Goal: Transaction & Acquisition: Purchase product/service

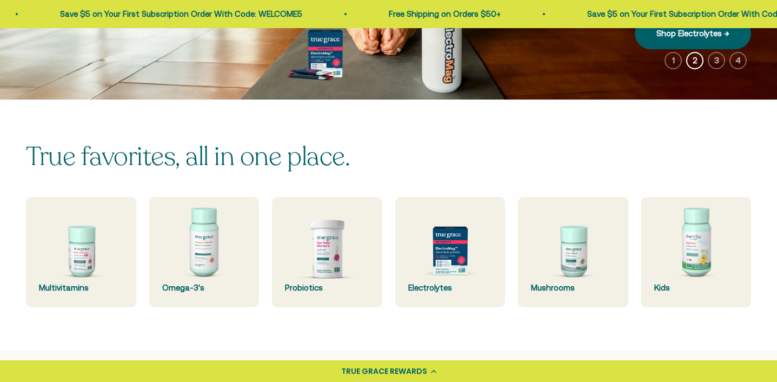
scroll to position [204, 0]
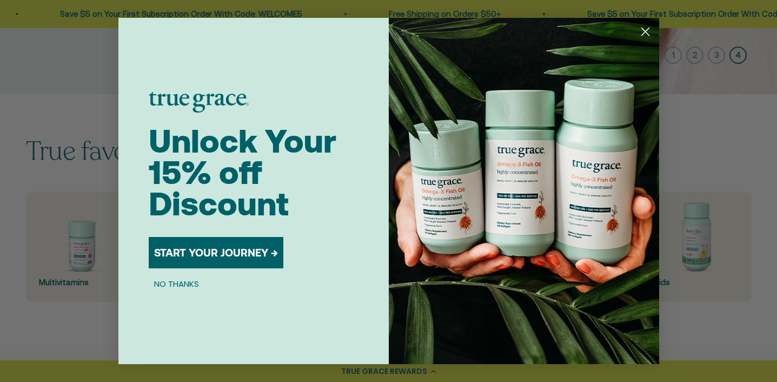
click at [230, 254] on button "START YOUR JOURNEY →" at bounding box center [216, 252] width 135 height 31
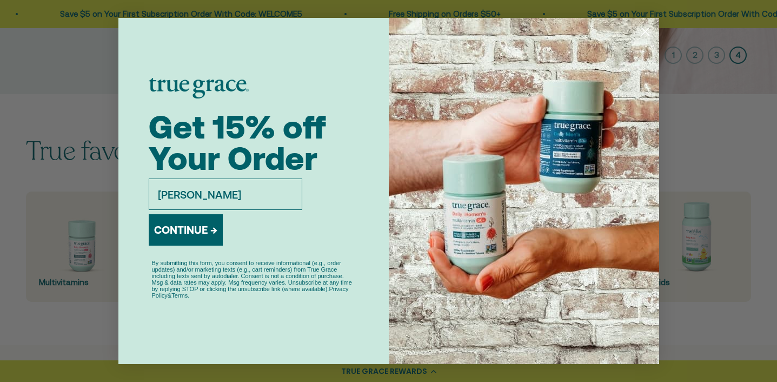
type input "[EMAIL_ADDRESS][DOMAIN_NAME]"
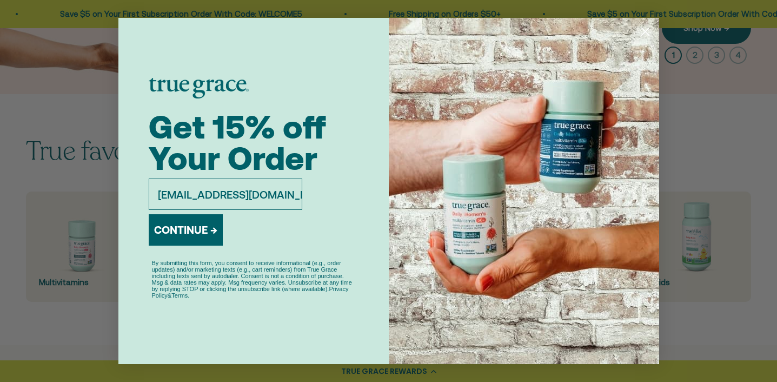
click at [189, 235] on button "CONTINUE →" at bounding box center [186, 229] width 74 height 31
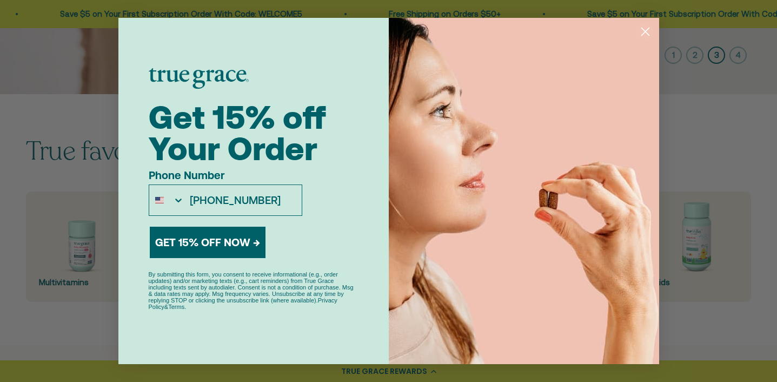
type input "[PHONE_NUMBER]"
click at [216, 242] on button "GET 15% OFF NOW →" at bounding box center [208, 241] width 116 height 31
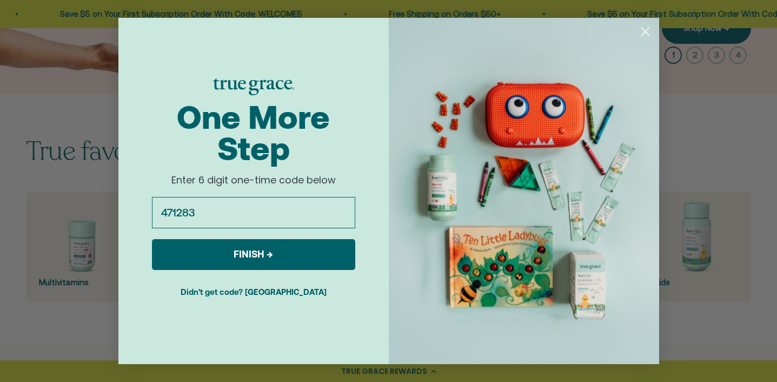
type input "471283"
click at [236, 252] on button "FINISH →" at bounding box center [253, 254] width 203 height 31
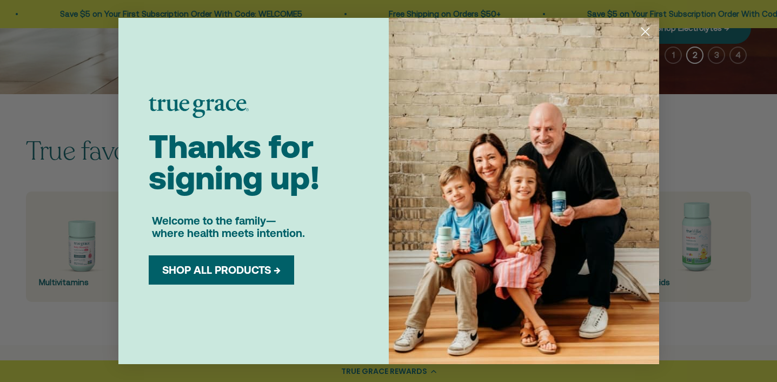
click at [233, 268] on button "SHOP ALL PRODUCTS →" at bounding box center [221, 269] width 129 height 13
click at [198, 272] on button "SHOP ALL PRODUCTS →" at bounding box center [221, 269] width 129 height 13
click at [645, 31] on icon "Close dialog" at bounding box center [645, 32] width 8 height 8
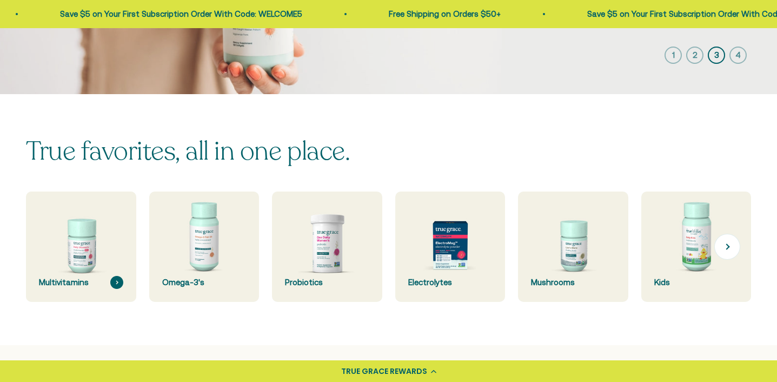
click at [76, 246] on img at bounding box center [81, 246] width 117 height 117
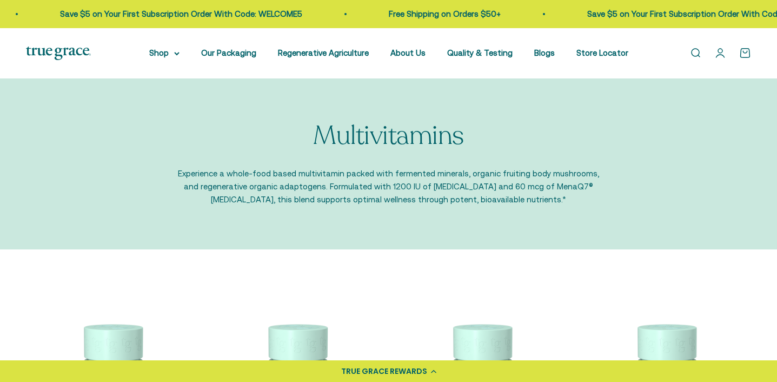
scroll to position [197, 0]
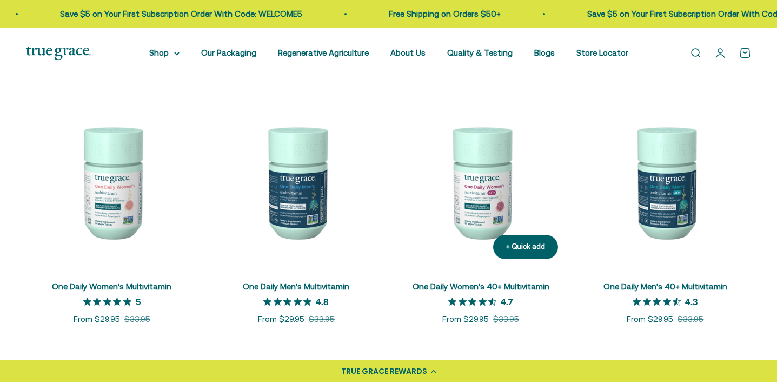
click at [481, 285] on link "One Daily Women's 40+ Multivitamin" at bounding box center [480, 286] width 137 height 9
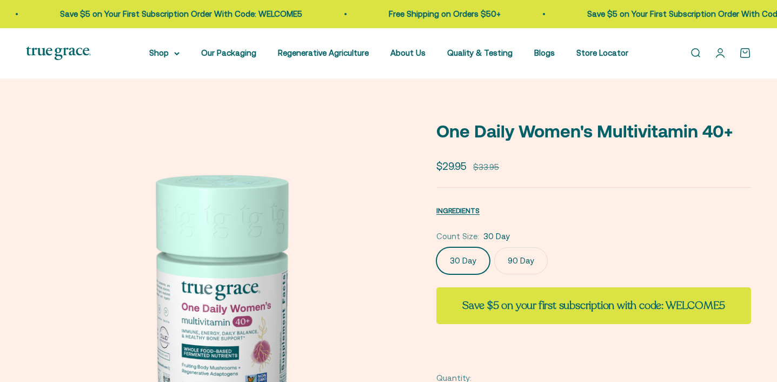
click at [510, 269] on label "90 Day" at bounding box center [520, 260] width 53 height 27
click at [436, 247] on input "90 Day" at bounding box center [436, 246] width 1 height 1
radio input "true"
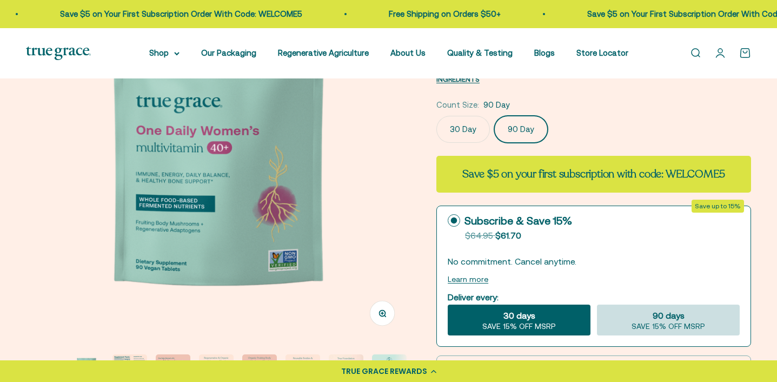
click at [628, 316] on div "90 days SAVE 15% OFF MSRP" at bounding box center [668, 319] width 143 height 31
click at [597, 304] on input "90 days SAVE 15% OFF MSRP" at bounding box center [596, 304] width 1 height 1
radio input "true"
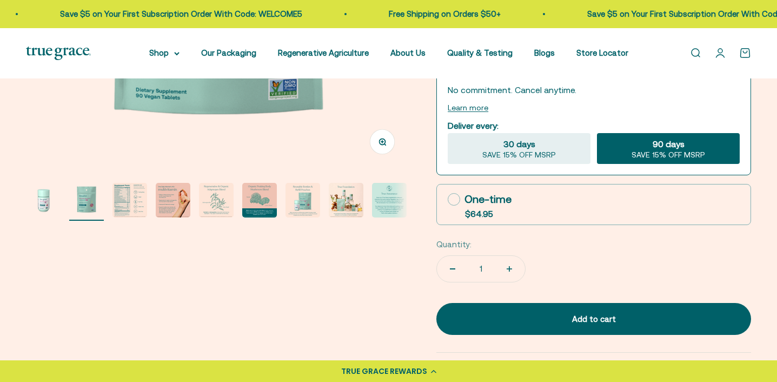
scroll to position [319, 0]
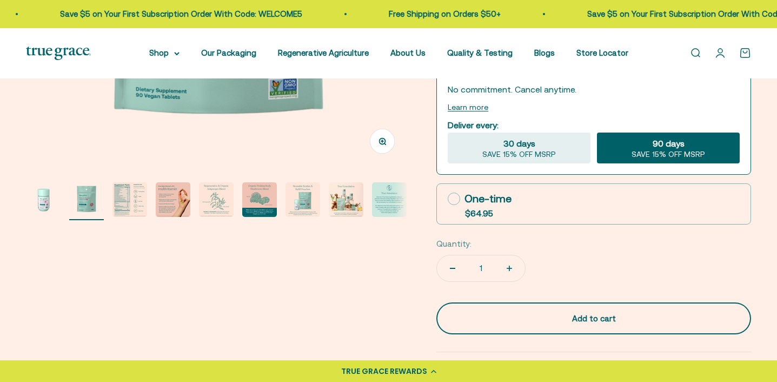
click at [583, 312] on div "Add to cart" at bounding box center [593, 318] width 271 height 13
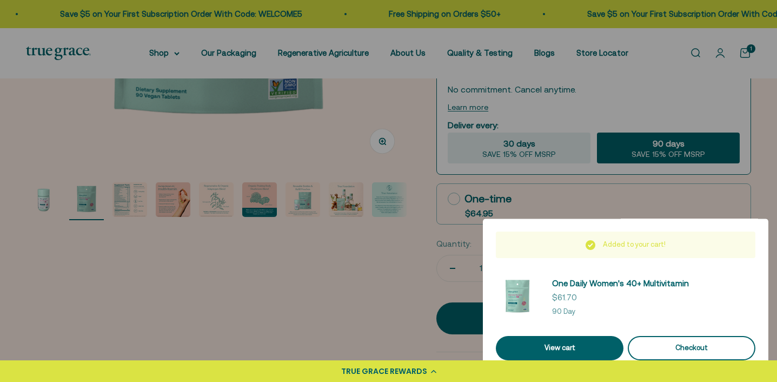
click at [676, 345] on div "Checkout" at bounding box center [691, 347] width 102 height 11
